Goal: Navigation & Orientation: Go to known website

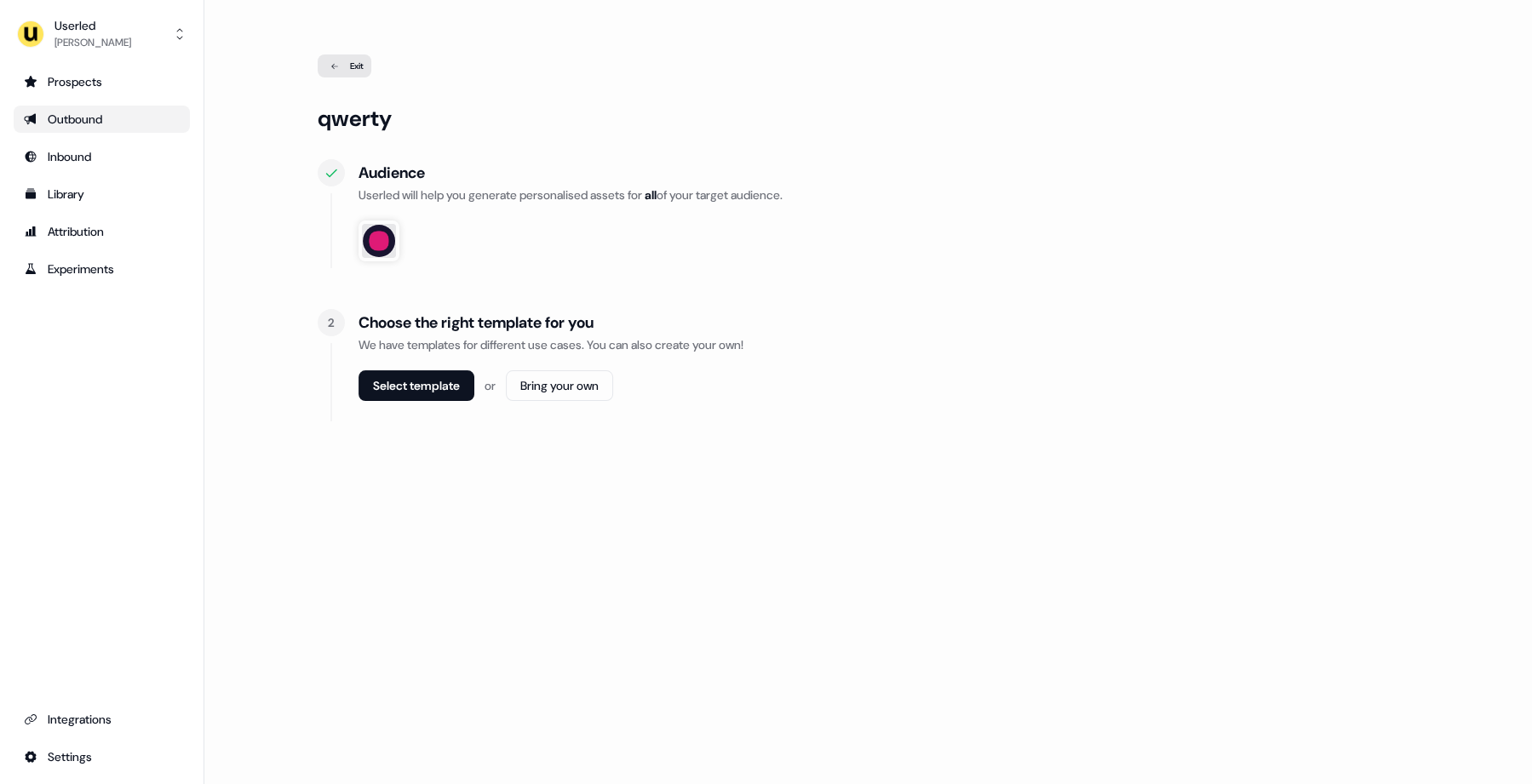
click at [86, 111] on div "Outbound" at bounding box center [102, 118] width 156 height 17
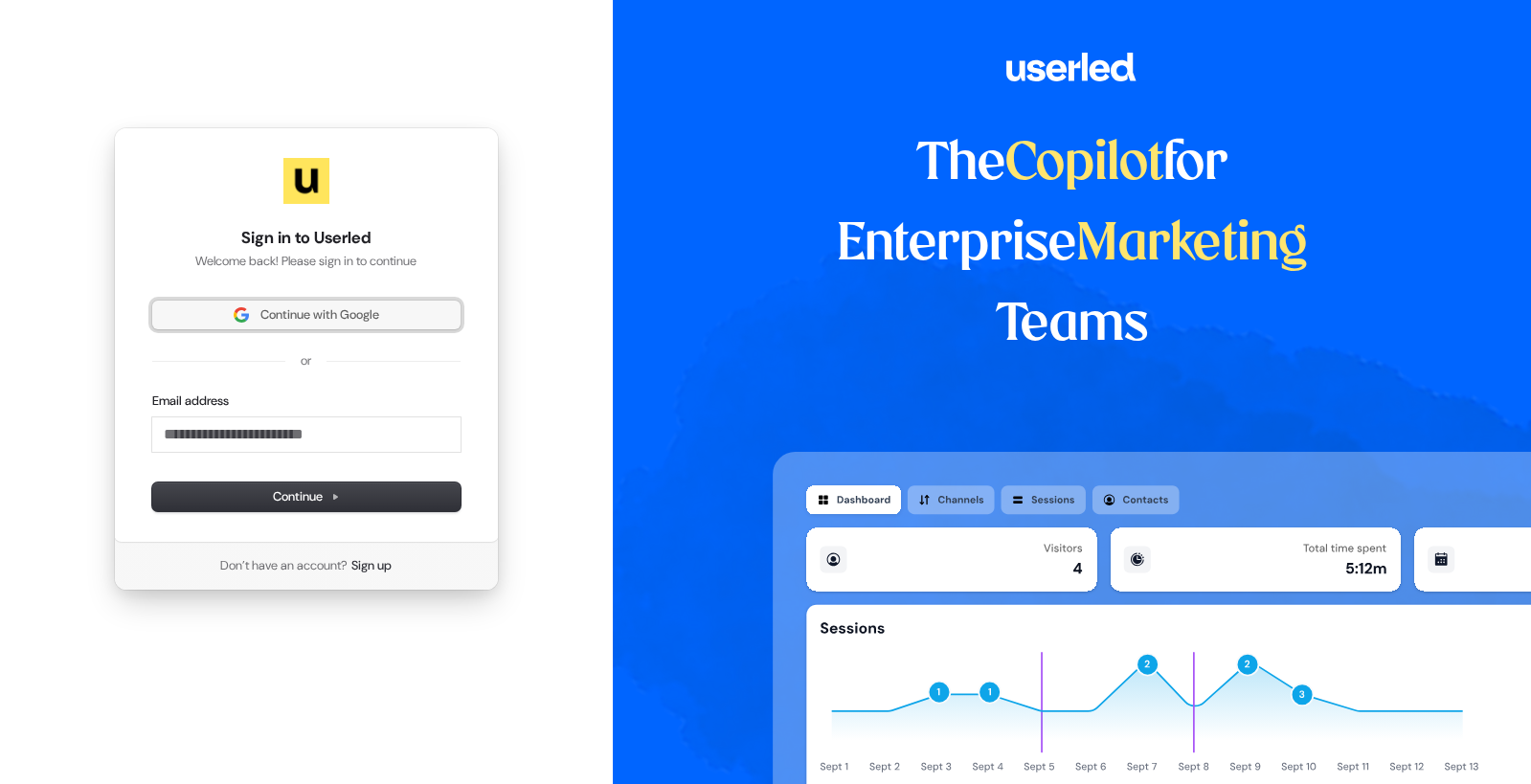
click at [409, 318] on span "Continue with Google" at bounding box center [306, 315] width 285 height 17
